Goal: Task Accomplishment & Management: Manage account settings

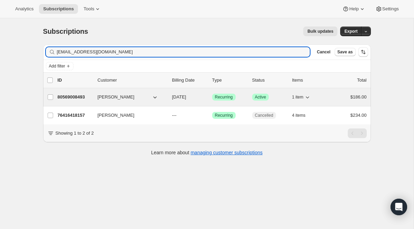
type input "[EMAIL_ADDRESS][DOMAIN_NAME]"
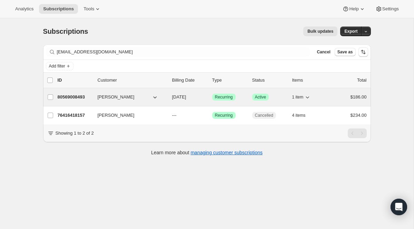
click at [225, 99] on span "Recurring" at bounding box center [224, 98] width 18 height 6
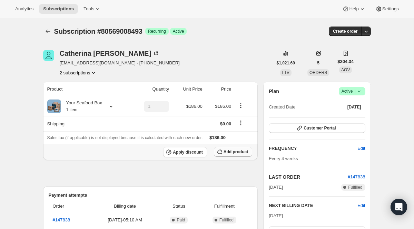
click at [231, 153] on span "Add product" at bounding box center [236, 152] width 24 height 6
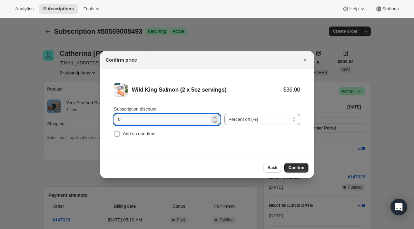
click at [192, 117] on input "0" at bounding box center [162, 119] width 96 height 11
type input "100"
click at [158, 134] on div "Add as one-time" at bounding box center [207, 134] width 186 height 10
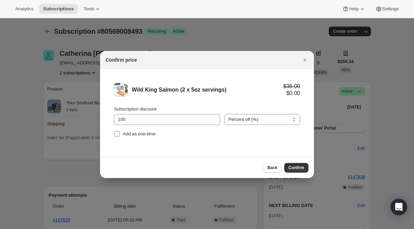
click at [150, 135] on span "Add as one-time" at bounding box center [139, 133] width 33 height 5
click at [120, 135] on input "Add as one-time" at bounding box center [117, 134] width 6 height 6
checkbox input "true"
click at [296, 169] on span "Confirm" at bounding box center [296, 168] width 16 height 6
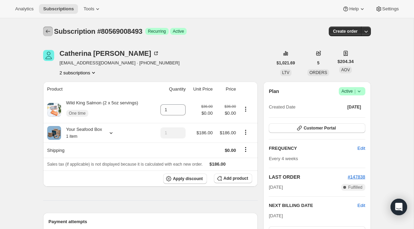
click at [48, 35] on button "Subscriptions" at bounding box center [48, 32] width 10 height 10
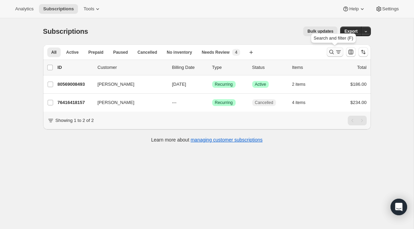
click at [330, 51] on icon "Search and filter results" at bounding box center [331, 52] width 7 height 7
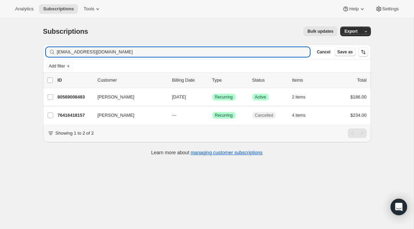
drag, startPoint x: 212, startPoint y: 52, endPoint x: 26, endPoint y: 25, distance: 188.5
click at [34, 24] on div "Subscriptions. This page is ready Subscriptions Bulk updates More actions Bulk …" at bounding box center [207, 132] width 414 height 229
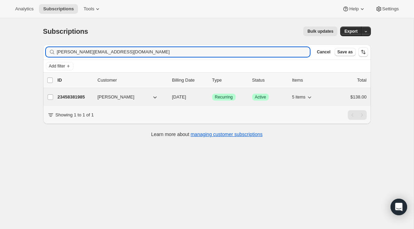
type input "[PERSON_NAME][EMAIL_ADDRESS][DOMAIN_NAME]"
click at [227, 94] on span "Success Recurring" at bounding box center [223, 97] width 23 height 7
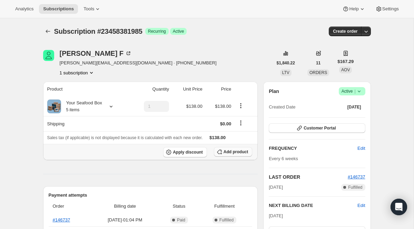
click at [230, 157] on button "Add product" at bounding box center [233, 152] width 38 height 10
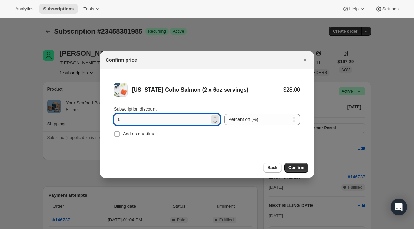
click at [136, 123] on input "0" at bounding box center [162, 119] width 96 height 11
type input "100"
click at [137, 135] on span "Add as one-time" at bounding box center [139, 133] width 33 height 5
click at [120, 135] on input "Add as one-time" at bounding box center [117, 134] width 6 height 6
checkbox input "true"
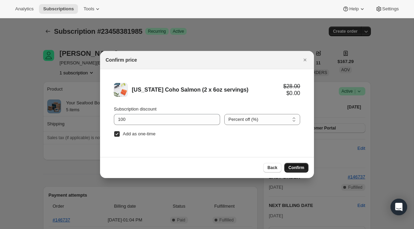
click at [287, 168] on button "Confirm" at bounding box center [296, 168] width 24 height 10
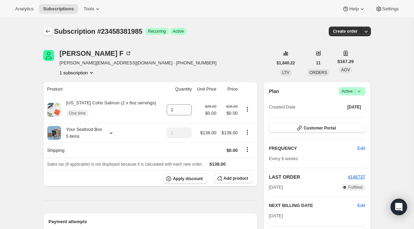
click at [48, 33] on icon "Subscriptions" at bounding box center [47, 31] width 7 height 7
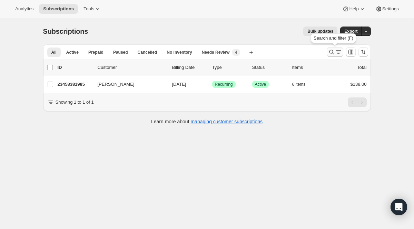
click at [331, 56] on button "Search and filter results" at bounding box center [335, 52] width 17 height 10
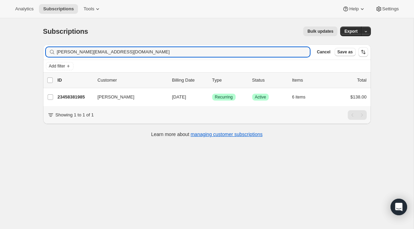
drag, startPoint x: 167, startPoint y: 49, endPoint x: 65, endPoint y: 20, distance: 106.4
click at [65, 20] on div "Subscriptions. This page is ready Subscriptions Bulk updates More actions Bulk …" at bounding box center [207, 81] width 344 height 127
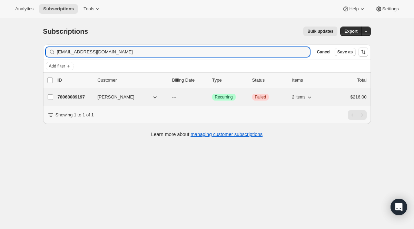
type input "[EMAIL_ADDRESS][DOMAIN_NAME]"
click at [259, 97] on span "Failed" at bounding box center [260, 98] width 11 height 6
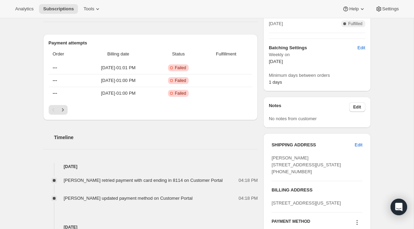
scroll to position [221, 0]
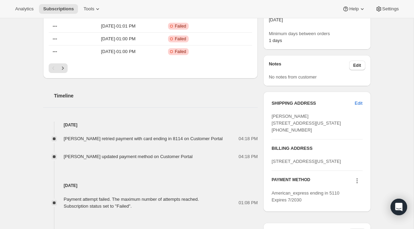
click at [357, 183] on icon at bounding box center [356, 182] width 1 height 1
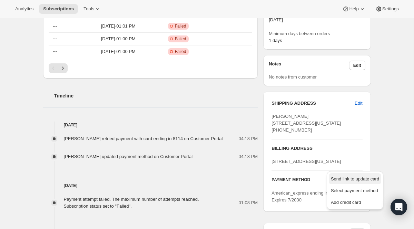
click at [354, 181] on span "Send link to update card" at bounding box center [355, 179] width 48 height 5
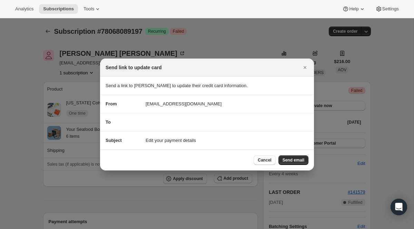
scroll to position [0, 0]
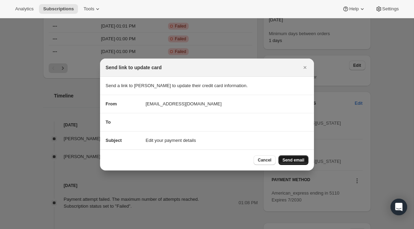
click at [291, 163] on button "Send email" at bounding box center [293, 161] width 30 height 10
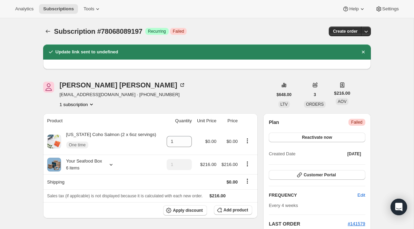
scroll to position [221, 0]
